Goal: Information Seeking & Learning: Find specific fact

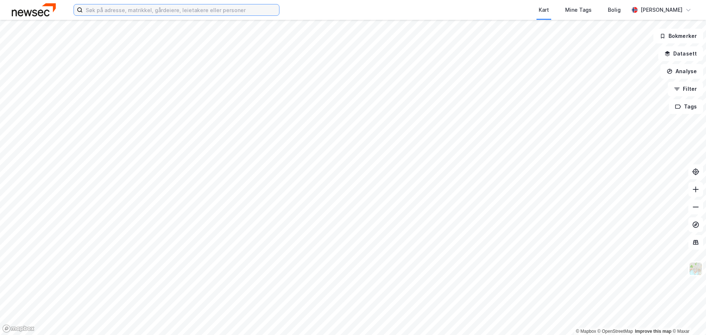
click at [158, 13] on input at bounding box center [181, 9] width 196 height 11
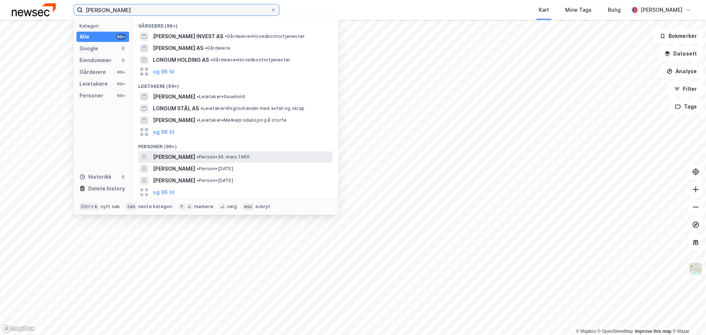
type input "[PERSON_NAME]"
click at [221, 161] on div "[PERSON_NAME] • Person • [DATE]" at bounding box center [242, 157] width 178 height 9
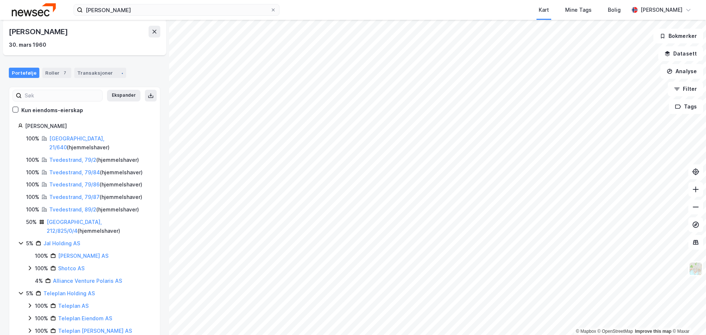
scroll to position [42, 0]
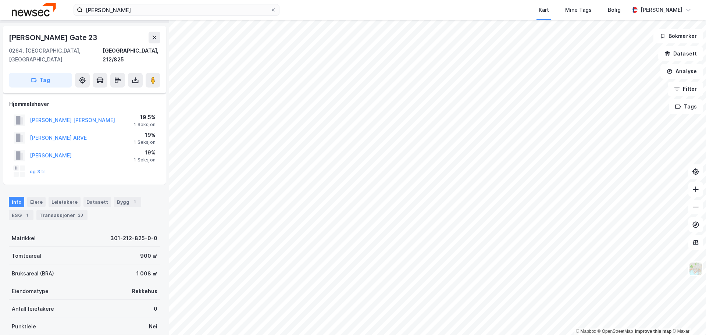
scroll to position [37, 0]
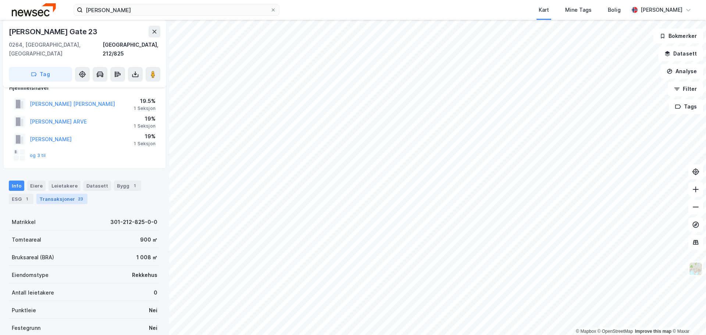
click at [63, 194] on div "Transaksjoner 23" at bounding box center [61, 199] width 51 height 10
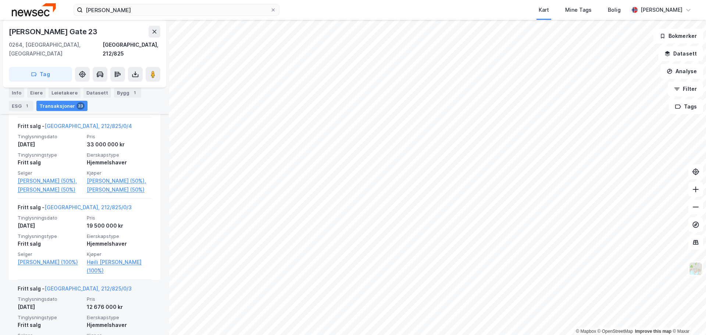
scroll to position [368, 0]
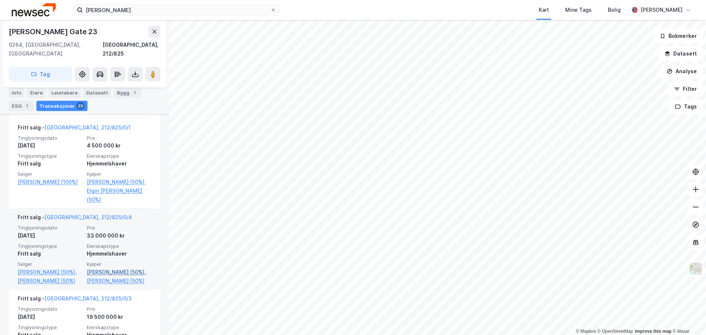
click at [108, 268] on link "[PERSON_NAME] (50%)," at bounding box center [119, 272] width 65 height 9
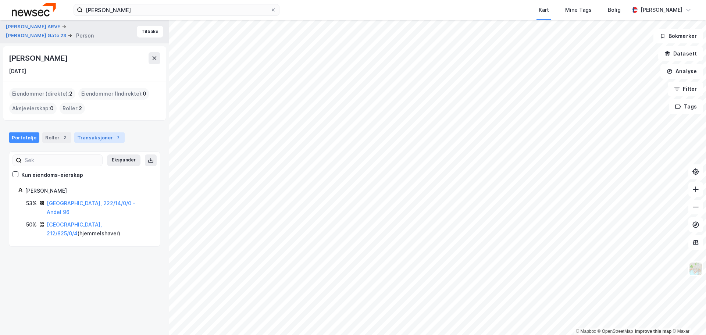
click at [103, 136] on div "Transaksjoner 7" at bounding box center [99, 137] width 50 height 10
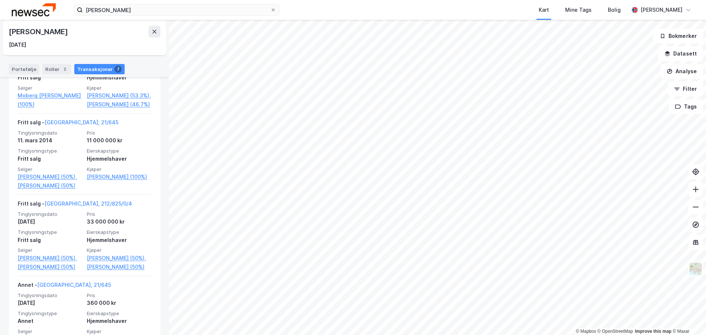
scroll to position [257, 0]
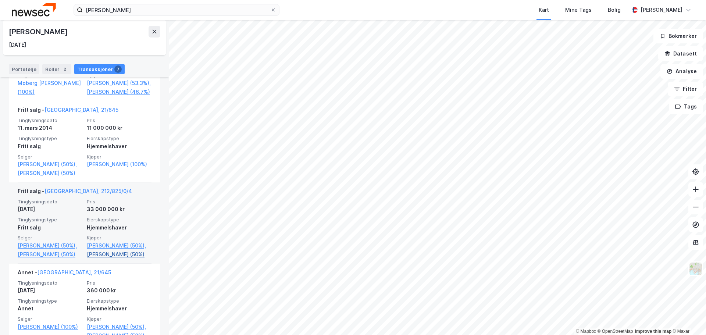
click at [105, 255] on link "[PERSON_NAME] (50%)" at bounding box center [119, 254] width 65 height 9
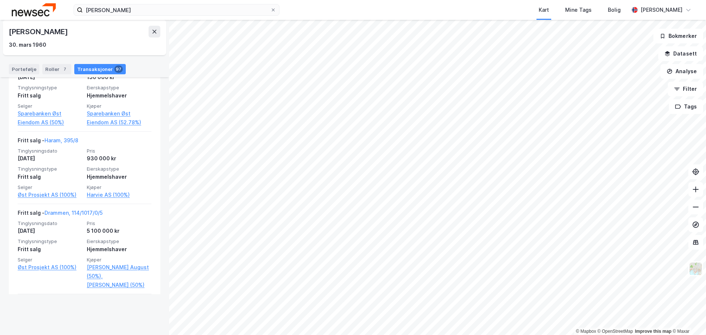
scroll to position [6003, 0]
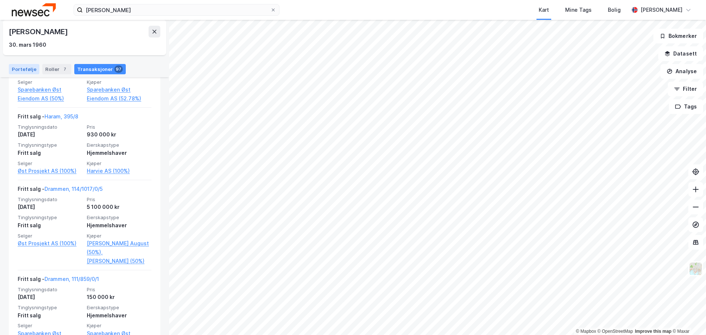
click at [27, 67] on div "Portefølje" at bounding box center [24, 69] width 31 height 10
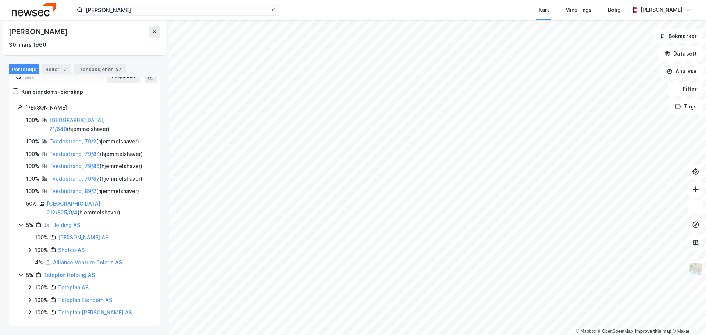
scroll to position [42, 0]
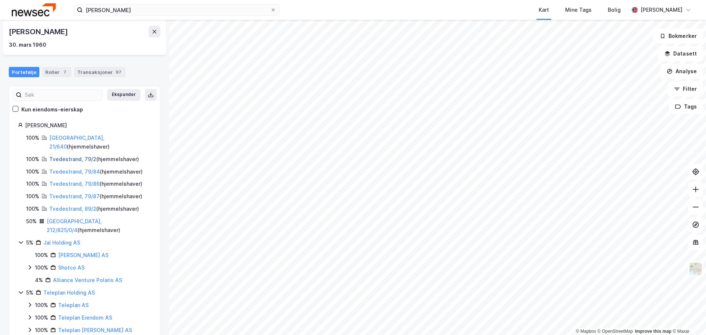
click at [70, 156] on link "Tvedestrand, 79/2" at bounding box center [72, 159] width 47 height 6
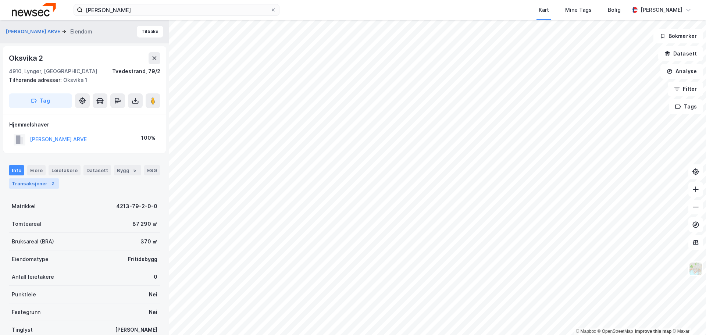
click at [43, 180] on div "Transaksjoner 2" at bounding box center [34, 183] width 50 height 10
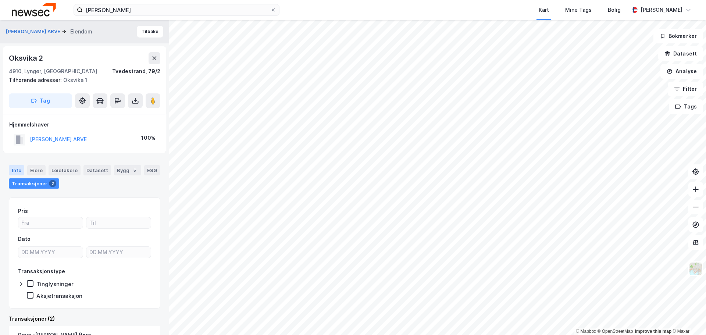
click at [18, 170] on div "Info" at bounding box center [16, 170] width 15 height 10
